Goal: Information Seeking & Learning: Learn about a topic

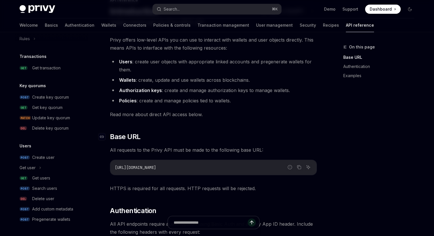
scroll to position [47, 0]
drag, startPoint x: 170, startPoint y: 164, endPoint x: 118, endPoint y: 164, distance: 52.0
click at [118, 164] on code "[URL][DOMAIN_NAME]" at bounding box center [213, 167] width 197 height 7
copy span "ttps://api.privy.io"
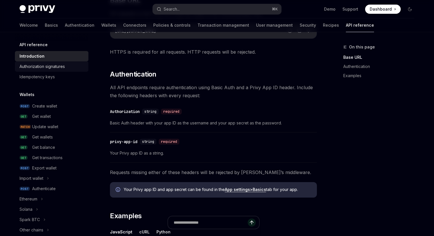
scroll to position [0, 0]
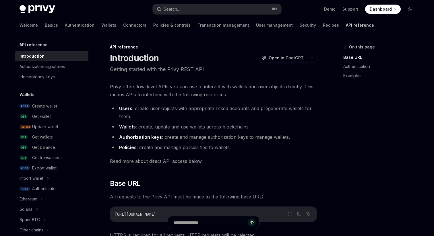
click at [346, 25] on link "API reference" at bounding box center [360, 25] width 28 height 14
type textarea "*"
click at [198, 226] on input "Ask a question..." at bounding box center [211, 223] width 102 height 13
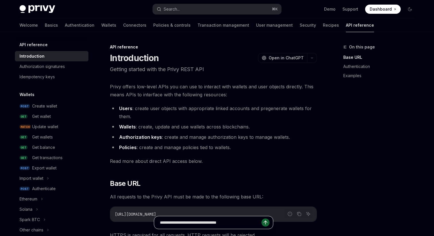
type input "**********"
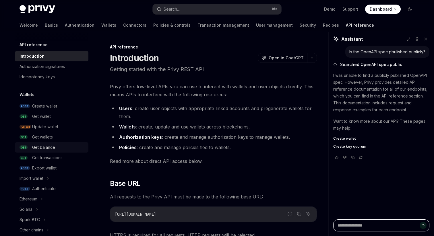
type textarea "*"
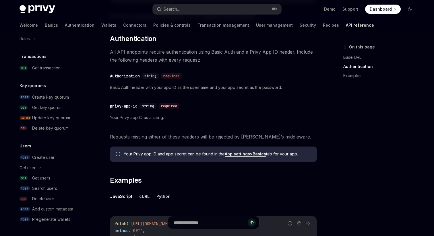
scroll to position [220, 0]
